Goal: Information Seeking & Learning: Learn about a topic

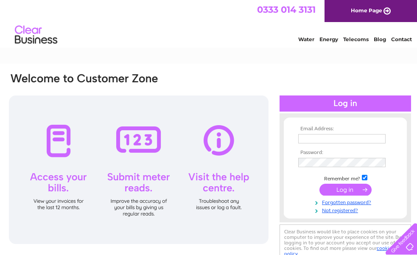
click at [310, 138] on input "text" at bounding box center [341, 138] width 87 height 9
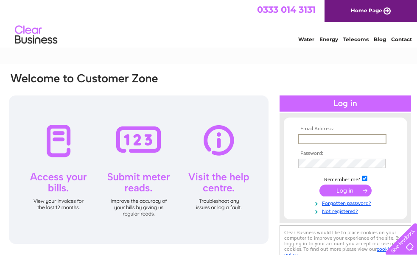
type input "[EMAIL_ADDRESS][DOMAIN_NAME]"
click at [346, 190] on input "submit" at bounding box center [345, 189] width 52 height 12
click at [350, 186] on input "submit" at bounding box center [345, 189] width 52 height 12
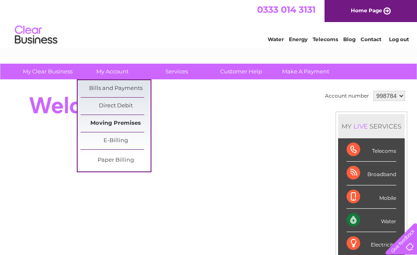
click at [121, 123] on link "Moving Premises" at bounding box center [116, 123] width 70 height 17
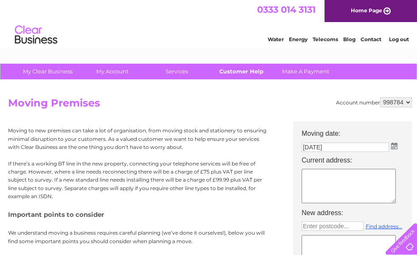
click at [242, 69] on link "Customer Help" at bounding box center [241, 72] width 70 height 16
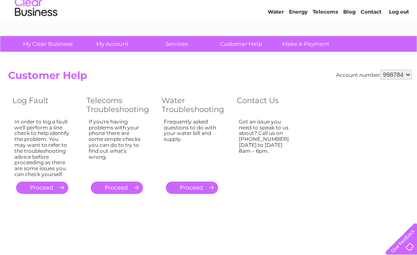
scroll to position [42, 0]
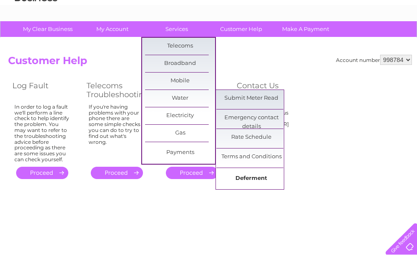
click at [247, 177] on link "Deferment" at bounding box center [251, 178] width 70 height 17
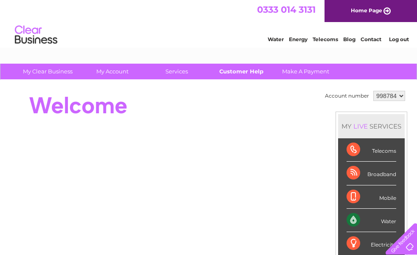
click at [241, 70] on link "Customer Help" at bounding box center [241, 72] width 70 height 16
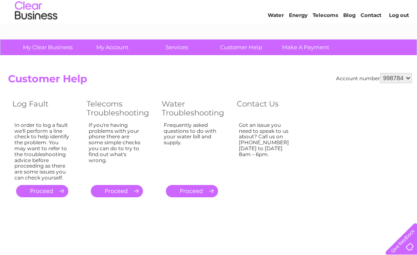
scroll to position [2, 0]
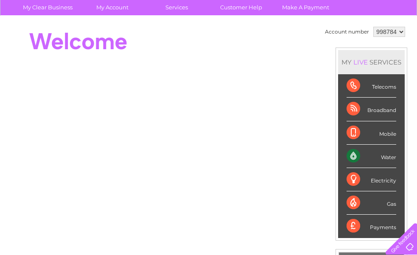
scroll to position [42, 0]
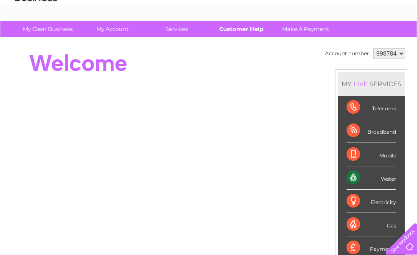
click at [239, 36] on link "Customer Help" at bounding box center [241, 29] width 70 height 16
click at [247, 28] on link "Customer Help" at bounding box center [241, 29] width 70 height 16
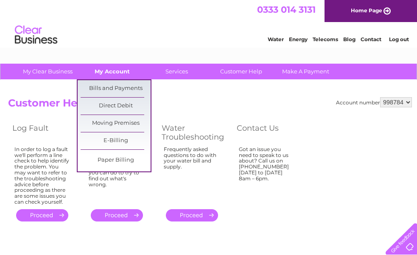
click at [115, 71] on link "My Account" at bounding box center [112, 72] width 70 height 16
click at [113, 73] on link "My Account" at bounding box center [112, 72] width 70 height 16
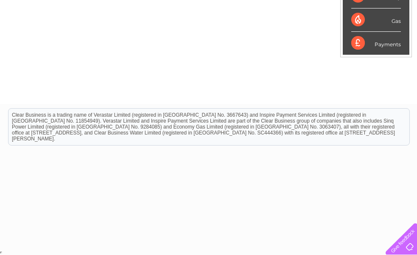
scroll to position [257, 0]
click at [402, 232] on div at bounding box center [399, 237] width 35 height 35
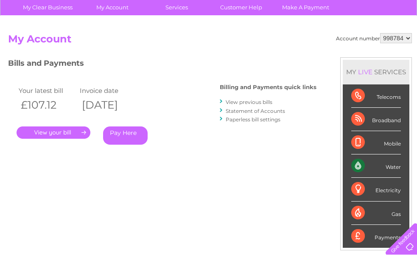
scroll to position [3, 0]
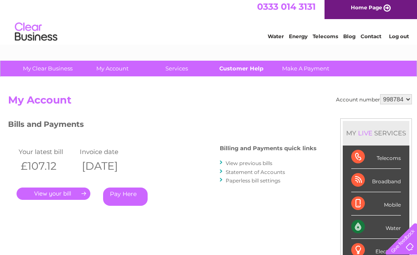
click at [236, 62] on link "Customer Help" at bounding box center [241, 69] width 70 height 16
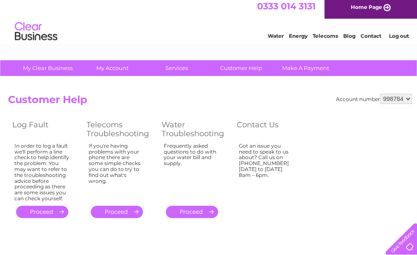
scroll to position [2, 0]
